Goal: Information Seeking & Learning: Learn about a topic

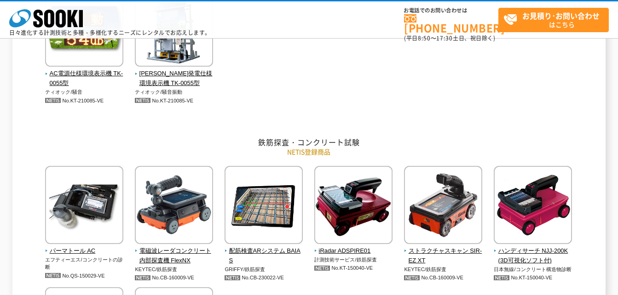
scroll to position [230, 0]
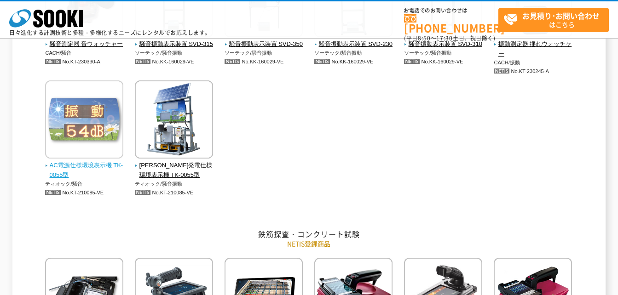
click at [91, 169] on span "AC電源仕様環境表示機 TK-0055型" at bounding box center [84, 170] width 79 height 19
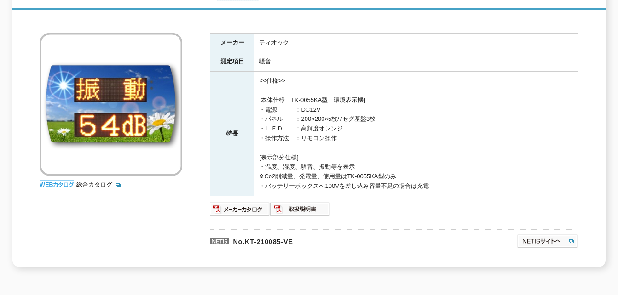
scroll to position [184, 0]
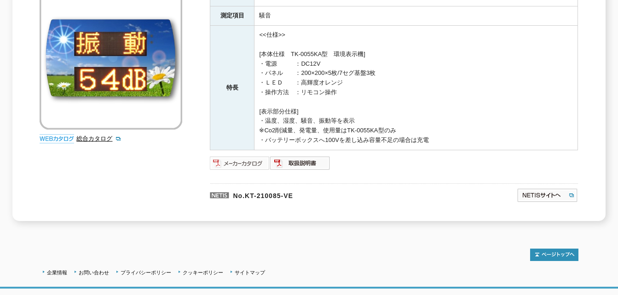
click at [242, 159] on img at bounding box center [240, 163] width 60 height 15
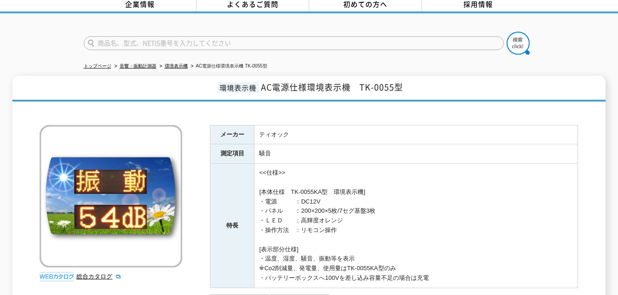
scroll to position [92, 0]
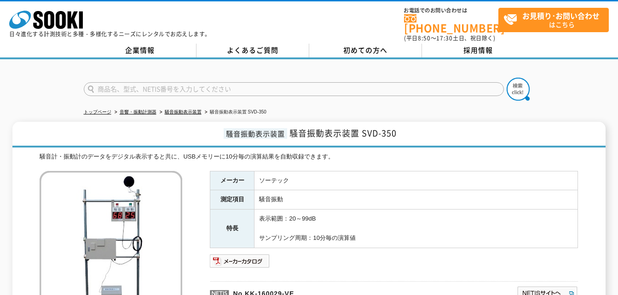
scroll to position [46, 0]
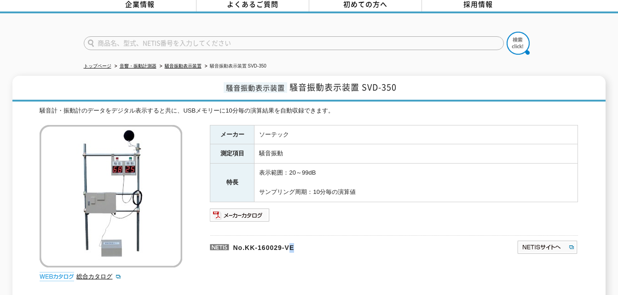
drag, startPoint x: 315, startPoint y: 241, endPoint x: 297, endPoint y: 239, distance: 18.9
click at [297, 239] on p "No.KK-160029-VE" at bounding box center [319, 246] width 218 height 22
drag, startPoint x: 297, startPoint y: 239, endPoint x: 282, endPoint y: 223, distance: 21.5
click at [282, 226] on ul at bounding box center [394, 230] width 368 height 9
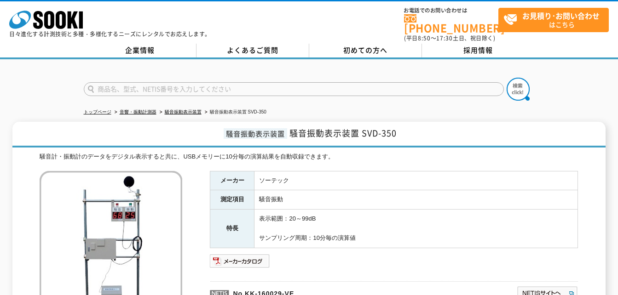
scroll to position [92, 0]
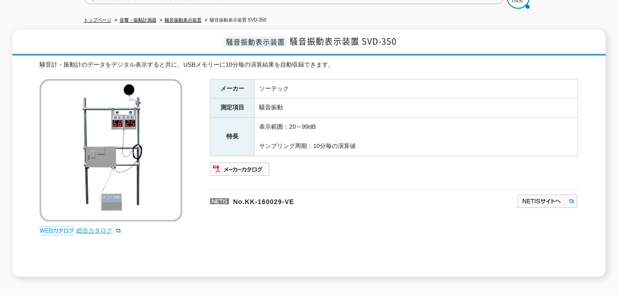
click at [91, 227] on link "総合カタログ" at bounding box center [98, 230] width 45 height 7
